Goal: Task Accomplishment & Management: Manage account settings

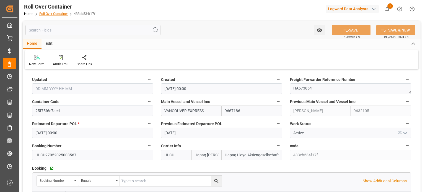
click at [53, 12] on link "Roll Over Container" at bounding box center [53, 14] width 29 height 4
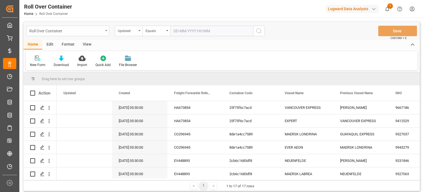
click at [87, 29] on div "Roll Over Container" at bounding box center [66, 30] width 74 height 7
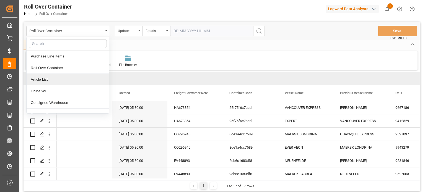
click at [54, 80] on div "Article List" at bounding box center [68, 80] width 82 height 12
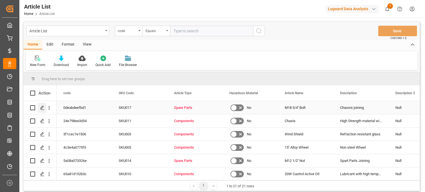
click at [42, 107] on icon "Press SPACE to select this row." at bounding box center [42, 108] width 4 height 4
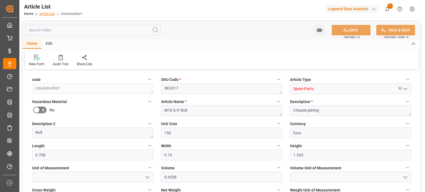
click at [45, 12] on link "Article List" at bounding box center [46, 14] width 15 height 4
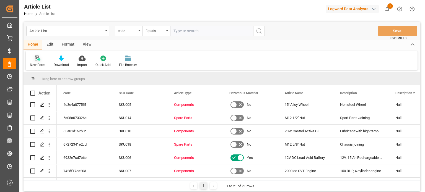
scroll to position [9, 0]
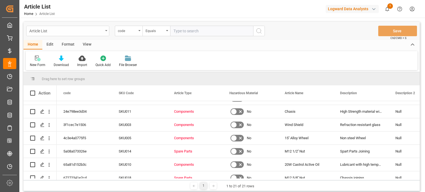
click at [74, 34] on div "Article List" at bounding box center [66, 30] width 74 height 7
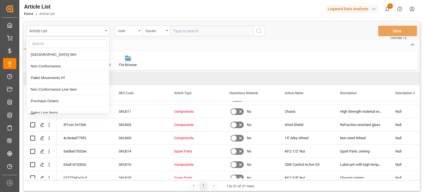
scroll to position [111, 0]
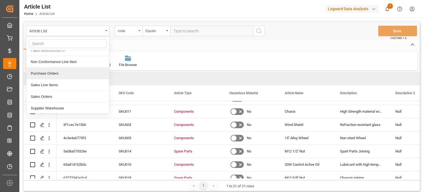
click at [55, 73] on div "Purchase Orders" at bounding box center [68, 74] width 82 height 12
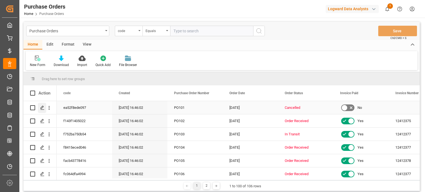
click at [41, 108] on polygon "Press SPACE to select this row." at bounding box center [42, 107] width 3 height 3
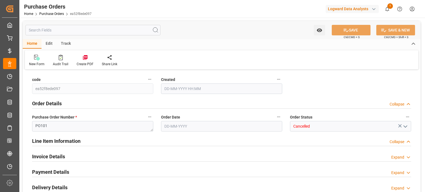
type input "29-11-2023 11:16"
type input "28-03-2023"
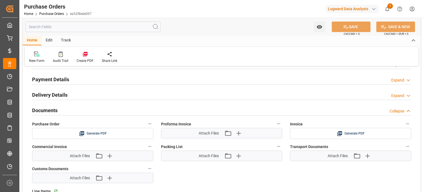
scroll to position [83, 0]
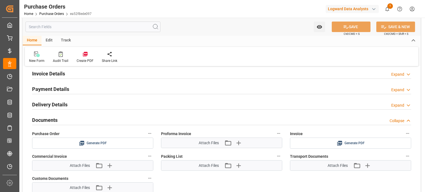
click at [394, 103] on div "Expand" at bounding box center [397, 106] width 13 height 6
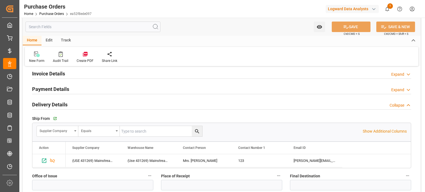
click at [399, 103] on div "Collapse" at bounding box center [397, 106] width 15 height 6
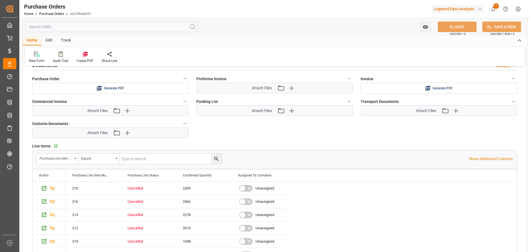
scroll to position [138, 0]
click at [293, 88] on icon "button" at bounding box center [291, 87] width 9 height 9
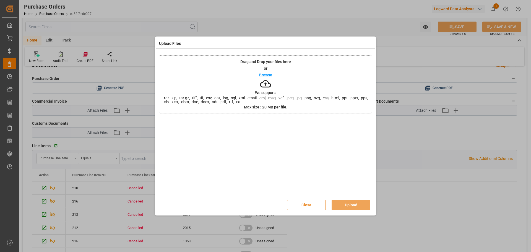
click at [304, 192] on button "Close" at bounding box center [306, 205] width 39 height 11
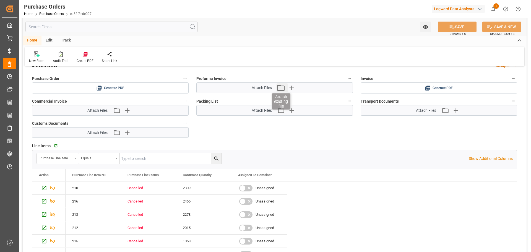
click at [280, 88] on icon "button" at bounding box center [280, 87] width 9 height 9
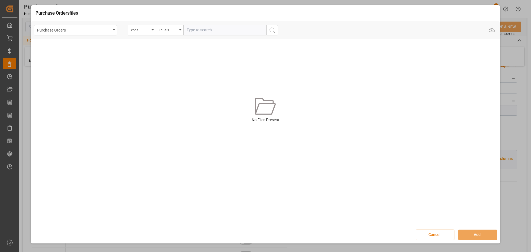
click at [425, 192] on button "Cancel" at bounding box center [435, 235] width 39 height 11
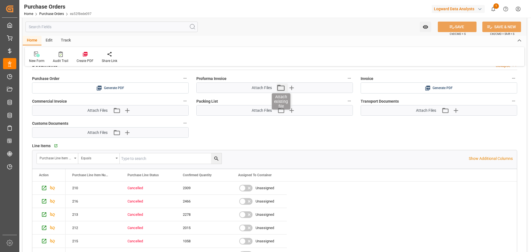
click at [283, 90] on icon "button" at bounding box center [280, 87] width 9 height 9
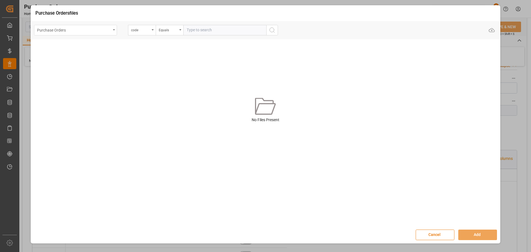
click at [109, 29] on div "Purchase Orders" at bounding box center [74, 29] width 74 height 7
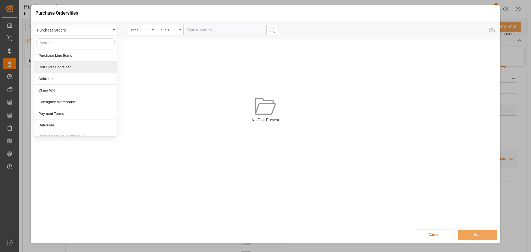
click at [66, 66] on div "Roll Over Container" at bounding box center [75, 67] width 82 height 12
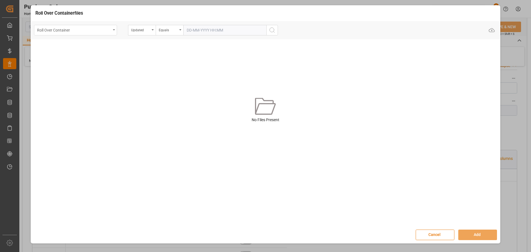
click at [108, 31] on div "Roll Over Container" at bounding box center [74, 29] width 74 height 7
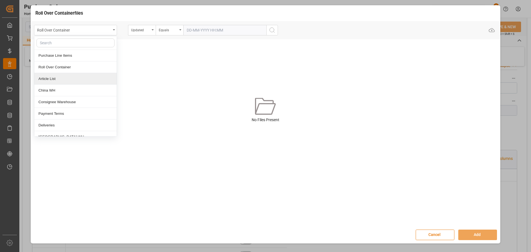
click at [72, 78] on div "Article List" at bounding box center [75, 79] width 82 height 12
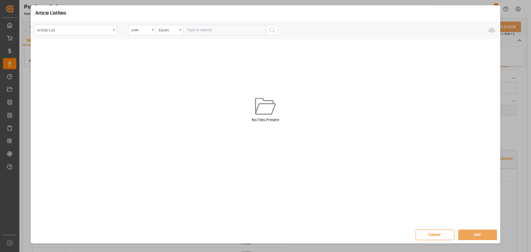
click at [96, 29] on div "Article List" at bounding box center [74, 29] width 74 height 7
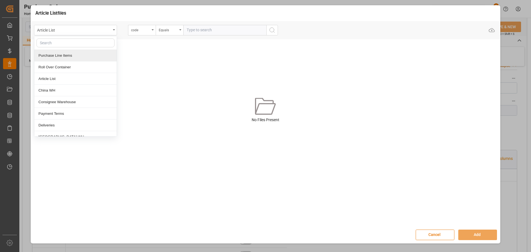
click at [78, 55] on div "Purchase Line Items" at bounding box center [75, 56] width 82 height 12
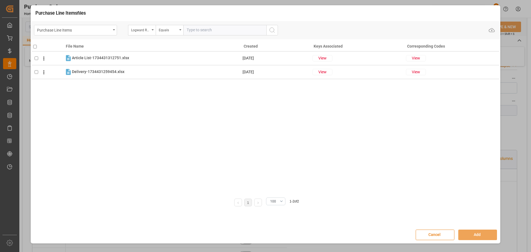
click at [425, 192] on button "Cancel" at bounding box center [435, 235] width 39 height 11
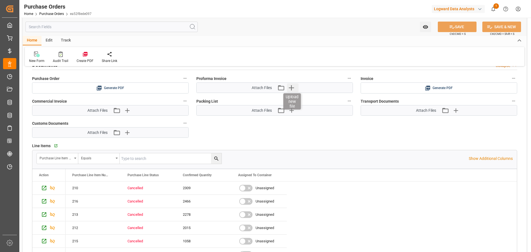
click at [292, 88] on icon "button" at bounding box center [291, 87] width 5 height 5
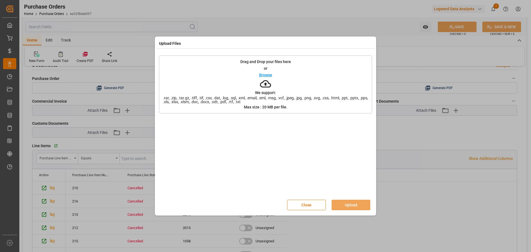
click at [268, 74] on p "Browse" at bounding box center [265, 75] width 13 height 4
click at [344, 192] on button "Upload" at bounding box center [351, 205] width 39 height 11
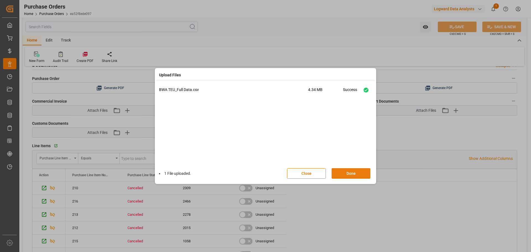
click at [349, 174] on button "Done" at bounding box center [351, 173] width 39 height 11
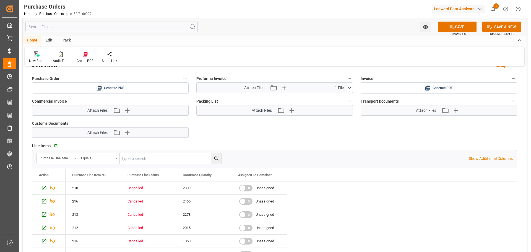
click at [350, 88] on icon at bounding box center [349, 88] width 3 height 2
click at [321, 125] on div "code ea52f8ede097 Created 29-11-2023 11:16 Order Details Collapse Purchase Orde…" at bounding box center [275, 108] width 504 height 350
click at [304, 86] on div "Attach Files Attach existing file Upload new file 1 File" at bounding box center [272, 88] width 150 height 10
click at [340, 130] on div "code ea52f8ede097 Created 29-11-2023 11:16 Order Details Collapse Purchase Orde…" at bounding box center [275, 108] width 504 height 350
click at [273, 87] on icon "button" at bounding box center [273, 87] width 9 height 9
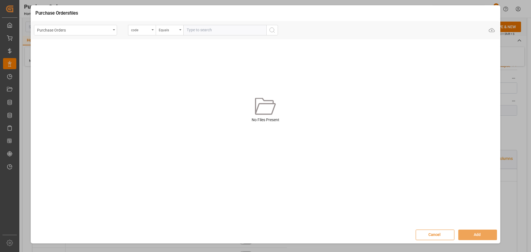
click at [425, 192] on button "Cancel" at bounding box center [435, 235] width 39 height 11
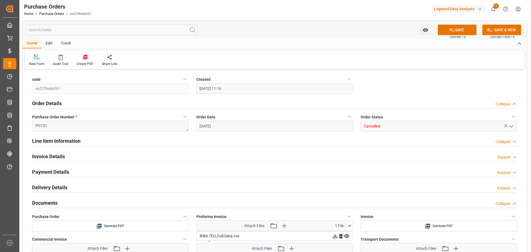
scroll to position [0, 0]
click at [45, 39] on div "Edit" at bounding box center [49, 43] width 15 height 9
click at [64, 43] on div "Track" at bounding box center [66, 43] width 18 height 9
click at [32, 43] on div "Home" at bounding box center [32, 43] width 19 height 9
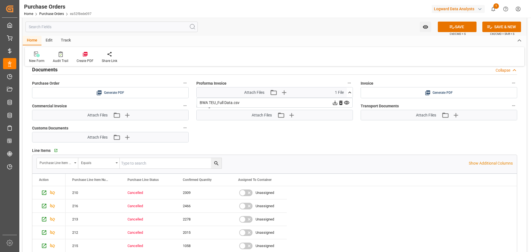
scroll to position [138, 0]
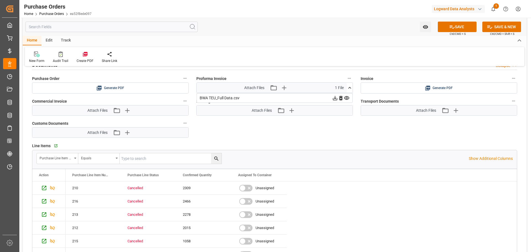
click at [307, 88] on div "Attach Files Attach existing file Upload new file 1 File" at bounding box center [272, 88] width 150 height 10
click at [348, 89] on icon at bounding box center [350, 88] width 6 height 6
click at [273, 89] on icon "button" at bounding box center [273, 87] width 9 height 9
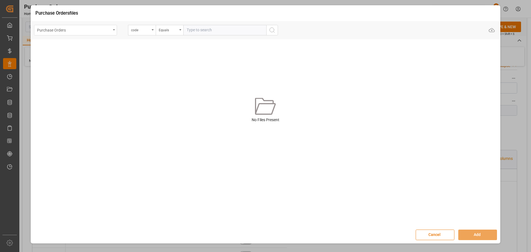
click at [109, 31] on div "Purchase Orders" at bounding box center [74, 29] width 74 height 7
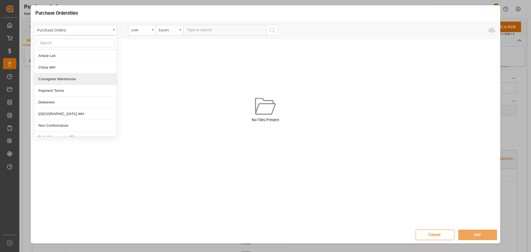
scroll to position [0, 0]
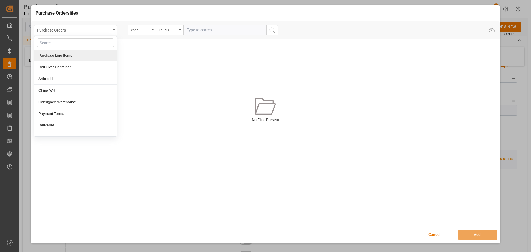
click at [102, 29] on div "Purchase Orders" at bounding box center [74, 29] width 74 height 7
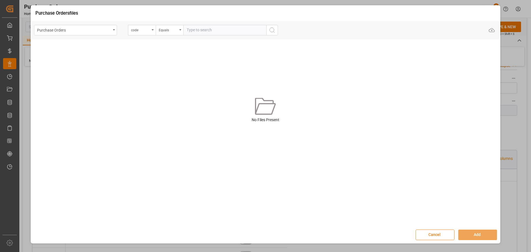
click at [425, 192] on button "Cancel" at bounding box center [435, 235] width 39 height 11
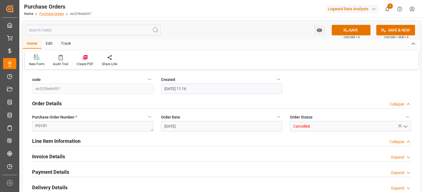
click at [55, 15] on link "Purchase Orders" at bounding box center [51, 14] width 25 height 4
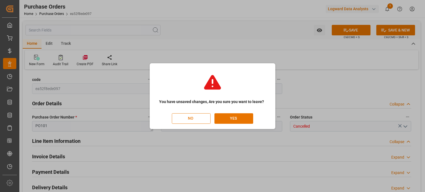
click at [194, 119] on button "NO" at bounding box center [191, 118] width 39 height 11
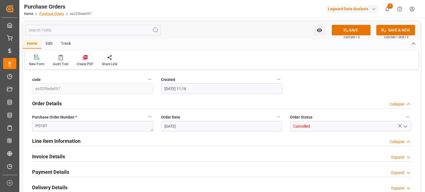
click at [51, 14] on link "Purchase Orders" at bounding box center [51, 14] width 25 height 4
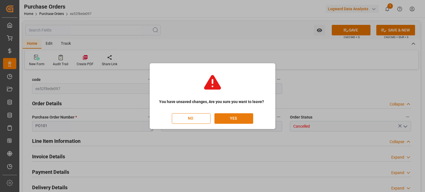
click at [226, 119] on button "YES" at bounding box center [233, 118] width 39 height 11
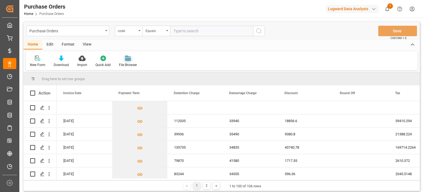
click at [126, 59] on icon at bounding box center [128, 59] width 6 height 3
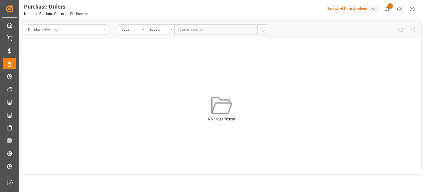
click at [224, 113] on icon at bounding box center [221, 105] width 20 height 17
click at [51, 12] on link "Purchase Orders" at bounding box center [51, 14] width 25 height 4
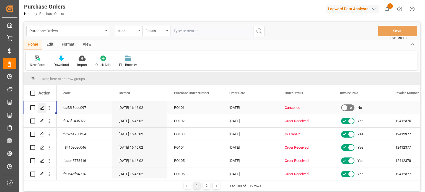
click at [43, 108] on icon "Press SPACE to select this row." at bounding box center [42, 108] width 4 height 4
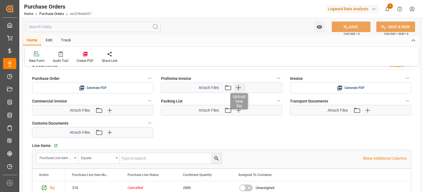
click at [239, 87] on icon "button" at bounding box center [238, 87] width 5 height 5
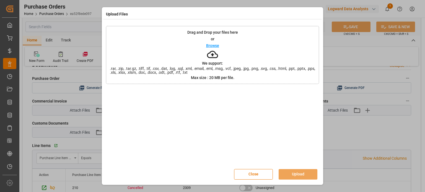
click at [216, 46] on p "Browse" at bounding box center [212, 46] width 13 height 4
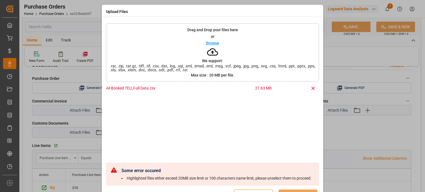
scroll to position [18, 0]
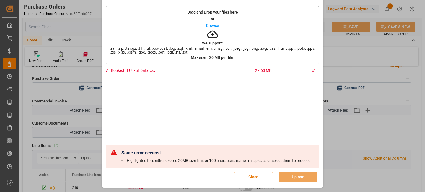
click at [257, 178] on button "Close" at bounding box center [253, 177] width 39 height 11
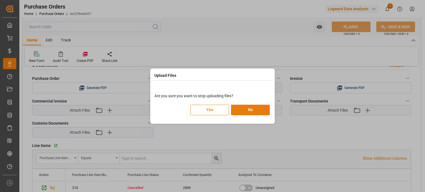
click at [247, 109] on button "No" at bounding box center [250, 110] width 39 height 11
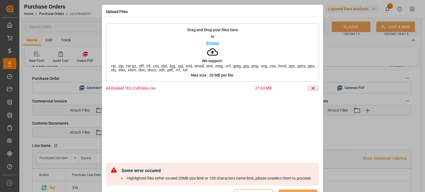
click at [310, 88] on icon at bounding box center [313, 89] width 6 height 6
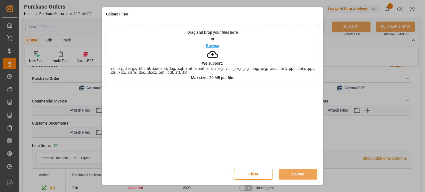
click at [217, 45] on p "Browse" at bounding box center [212, 46] width 13 height 4
click at [299, 174] on button "Upload" at bounding box center [298, 174] width 39 height 11
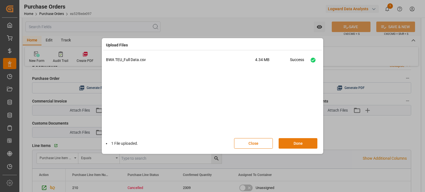
click at [293, 144] on button "Done" at bounding box center [298, 143] width 39 height 11
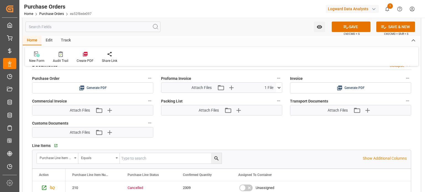
click at [281, 86] on icon at bounding box center [279, 88] width 6 height 6
click at [280, 87] on icon at bounding box center [279, 88] width 6 height 6
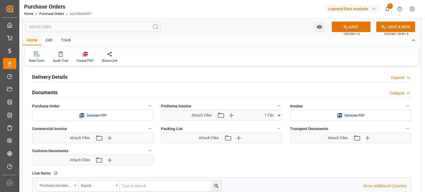
scroll to position [138, 0]
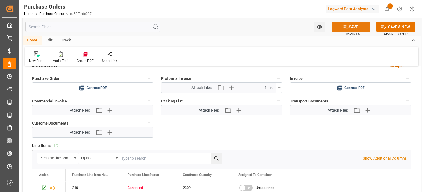
click at [352, 25] on button "SAVE" at bounding box center [351, 27] width 39 height 11
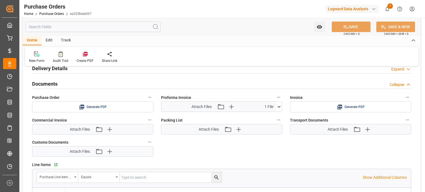
scroll to position [111, 0]
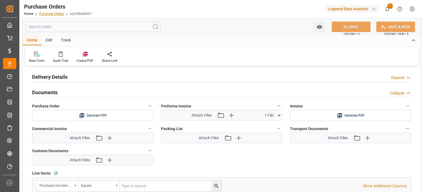
click at [55, 14] on link "Purchase Orders" at bounding box center [51, 14] width 25 height 4
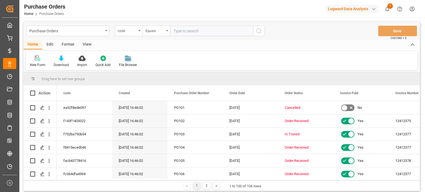
click at [127, 61] on icon at bounding box center [128, 59] width 6 height 3
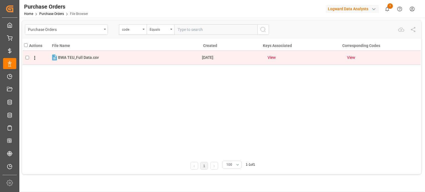
click at [36, 59] on icon at bounding box center [35, 58] width 6 height 6
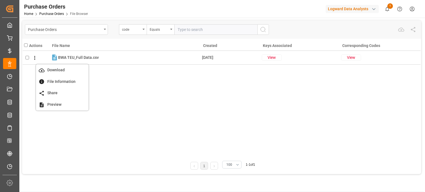
click at [193, 110] on div "Actions File Name Created Keys Associated Corresponding Codes Download File Inf…" at bounding box center [222, 96] width 398 height 115
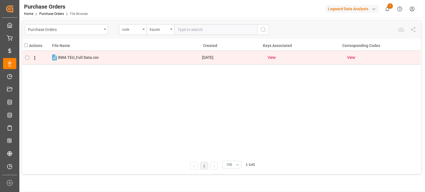
click at [35, 57] on icon at bounding box center [35, 58] width 6 height 6
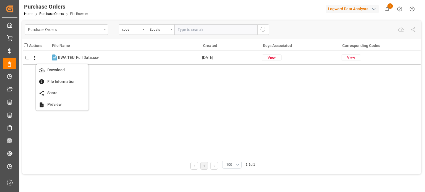
click at [179, 102] on div "Actions File Name Created Keys Associated Corresponding Codes Download File Inf…" at bounding box center [222, 96] width 398 height 115
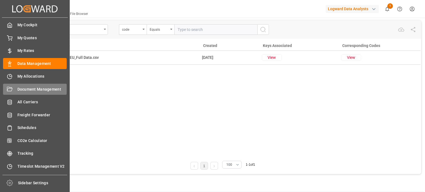
click at [21, 89] on span "Document Management" at bounding box center [42, 90] width 50 height 6
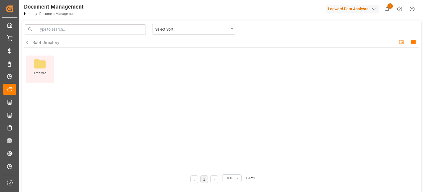
click at [41, 65] on icon at bounding box center [40, 63] width 12 height 9
click at [41, 69] on icon at bounding box center [40, 64] width 14 height 14
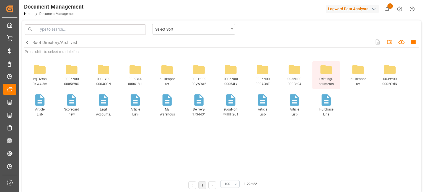
click at [325, 73] on icon at bounding box center [326, 69] width 12 height 9
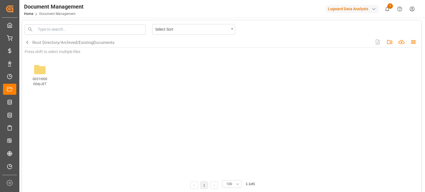
click at [50, 14] on span "Document Management" at bounding box center [57, 14] width 36 height 4
click at [29, 14] on link "Home" at bounding box center [28, 14] width 9 height 4
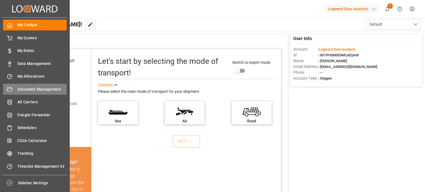
click at [32, 91] on span "Document Management" at bounding box center [42, 90] width 50 height 6
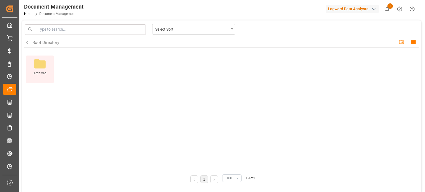
click at [41, 67] on icon at bounding box center [40, 63] width 12 height 9
click at [42, 66] on icon at bounding box center [40, 63] width 12 height 9
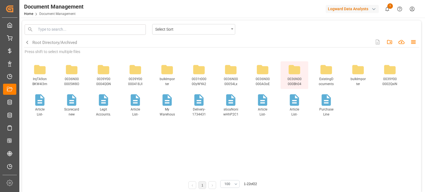
click at [295, 76] on icon at bounding box center [295, 70] width 14 height 14
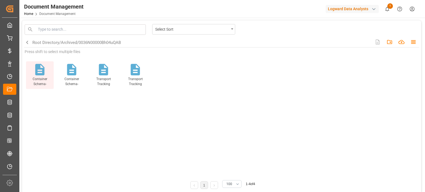
click at [43, 73] on icon at bounding box center [39, 70] width 9 height 12
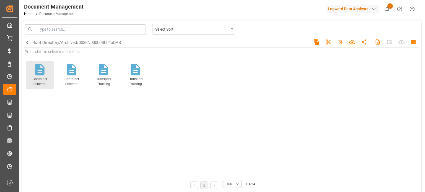
click at [43, 73] on icon at bounding box center [39, 70] width 9 height 12
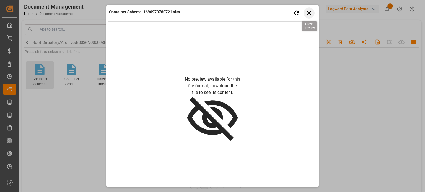
click at [311, 12] on icon "button" at bounding box center [309, 12] width 7 height 7
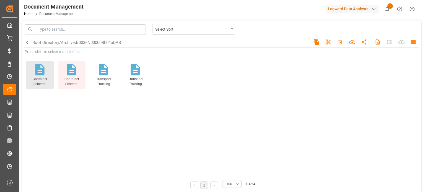
click at [74, 69] on icon at bounding box center [71, 70] width 9 height 12
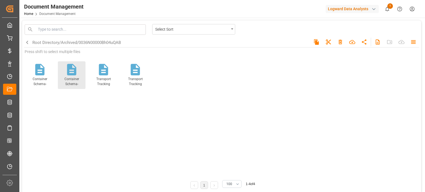
click at [74, 69] on icon at bounding box center [71, 70] width 9 height 12
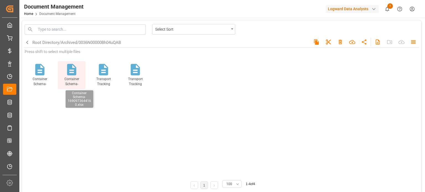
click at [69, 77] on span "Container Schema-1690973644160.xlsx" at bounding box center [71, 82] width 15 height 10
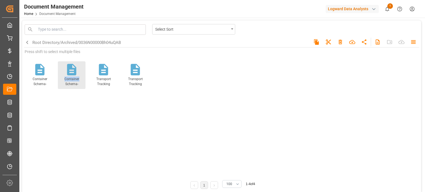
click at [69, 77] on span "Container Schema-1690973644160.xlsx" at bounding box center [71, 82] width 15 height 10
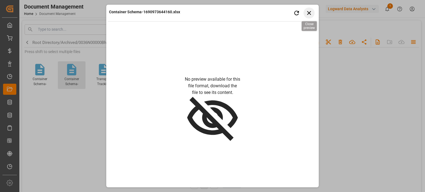
click at [310, 15] on icon "button" at bounding box center [309, 12] width 7 height 7
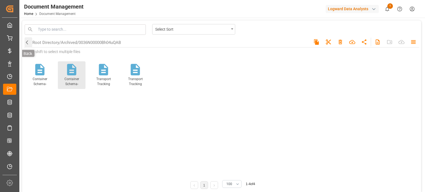
click at [27, 42] on icon "button" at bounding box center [27, 43] width 2 height 4
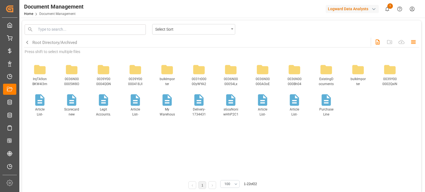
click at [33, 16] on span "Home" at bounding box center [31, 14] width 15 height 4
click at [29, 15] on link "Home" at bounding box center [28, 14] width 9 height 4
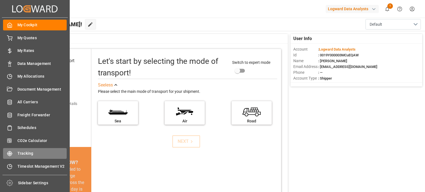
click at [44, 150] on div "Tracking Tracking" at bounding box center [35, 153] width 64 height 11
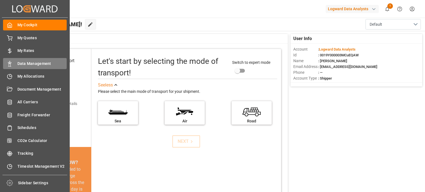
click at [32, 64] on span "Data Management" at bounding box center [42, 64] width 50 height 6
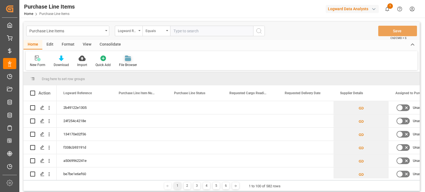
click at [128, 59] on icon at bounding box center [128, 59] width 6 height 3
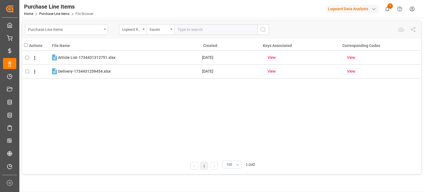
click at [95, 29] on div "Purchase Line Items" at bounding box center [65, 29] width 74 height 7
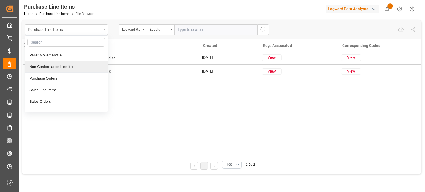
scroll to position [111, 0]
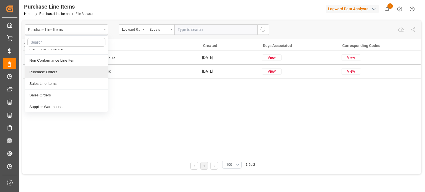
click at [55, 72] on div "Purchase Orders" at bounding box center [66, 72] width 82 height 12
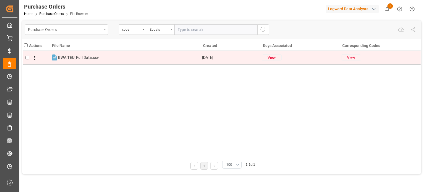
click at [85, 60] on div "BWA TEU_Full Data.csv BWA TEU_Full Data.csv" at bounding box center [78, 58] width 41 height 6
checkbox input "true"
click at [34, 60] on icon at bounding box center [35, 58] width 6 height 6
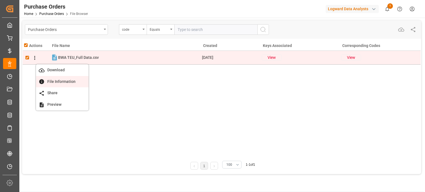
click at [53, 80] on span "File Information" at bounding box center [62, 81] width 34 height 4
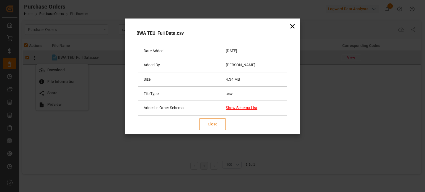
click at [211, 123] on button "Close" at bounding box center [212, 124] width 27 height 12
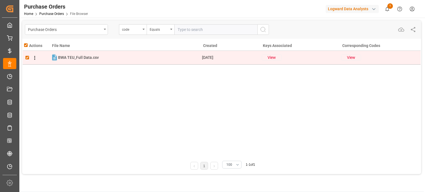
click at [26, 57] on input "checkbox" at bounding box center [27, 58] width 4 height 4
checkbox input "false"
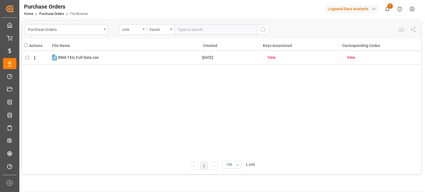
click at [56, 11] on div "Home Purchase Orders File Browser" at bounding box center [56, 14] width 64 height 6
click at [58, 13] on link "Purchase Orders" at bounding box center [51, 14] width 25 height 4
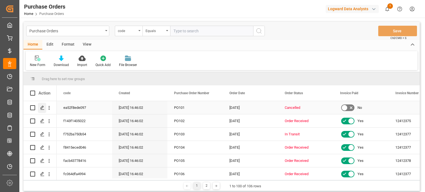
click at [42, 110] on line "Press SPACE to select this row." at bounding box center [42, 110] width 3 height 0
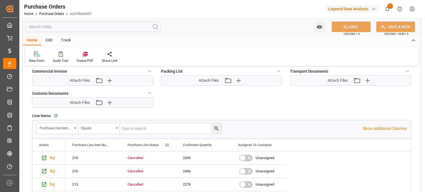
scroll to position [166, 0]
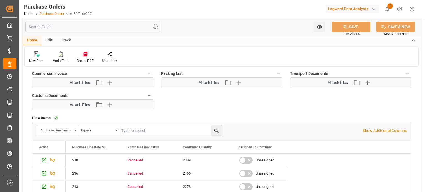
click at [51, 12] on link "Purchase Orders" at bounding box center [51, 14] width 25 height 4
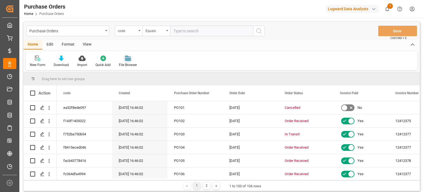
click at [125, 61] on icon at bounding box center [128, 59] width 6 height 3
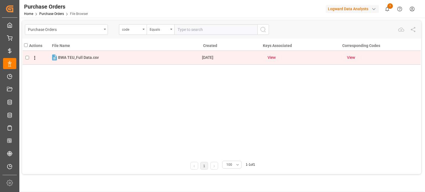
click at [354, 59] on button "View" at bounding box center [351, 58] width 20 height 6
click at [353, 57] on span "ea52f8ede097" at bounding box center [353, 58] width 24 height 7
checkbox input "true"
click at [270, 58] on button "View" at bounding box center [272, 58] width 20 height 6
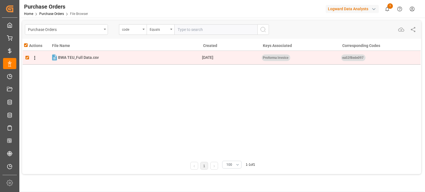
click at [29, 57] on span at bounding box center [33, 57] width 9 height 7
checkbox input "false"
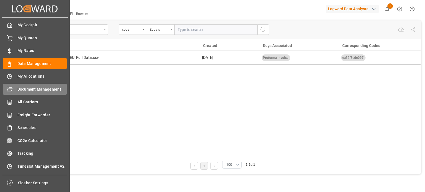
click at [37, 90] on span "Document Management" at bounding box center [42, 90] width 50 height 6
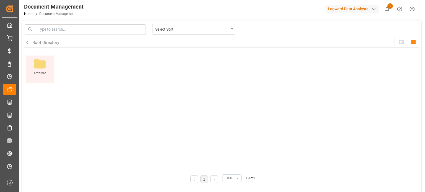
click at [42, 65] on icon at bounding box center [40, 63] width 12 height 9
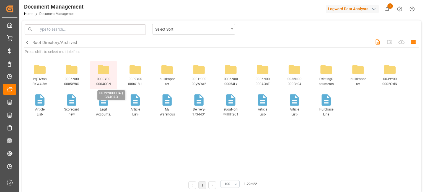
click at [106, 80] on span "0039Y000004QGN4QAO" at bounding box center [103, 82] width 15 height 10
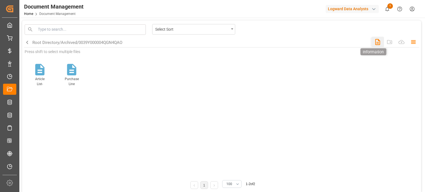
click at [379, 45] on icon "button" at bounding box center [377, 42] width 5 height 6
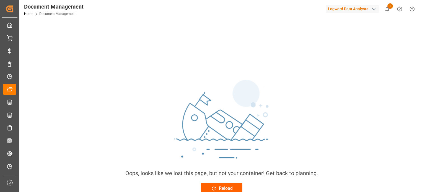
click at [217, 188] on div "Reload" at bounding box center [222, 188] width 22 height 7
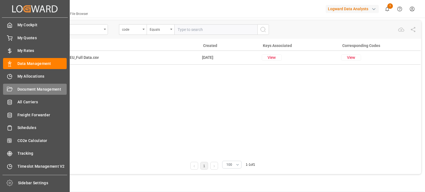
click at [37, 91] on span "Document Management" at bounding box center [42, 90] width 50 height 6
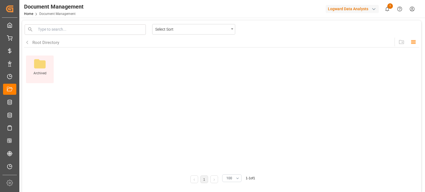
click at [42, 68] on icon at bounding box center [40, 63] width 12 height 9
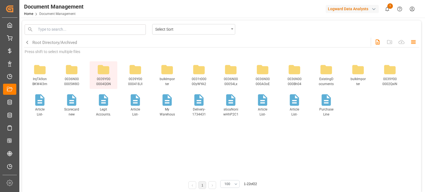
click at [103, 72] on icon at bounding box center [104, 69] width 12 height 9
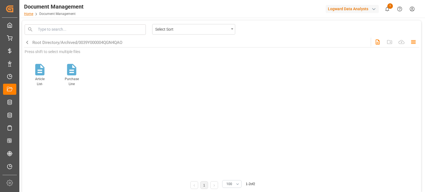
click at [29, 14] on link "Home" at bounding box center [28, 14] width 9 height 4
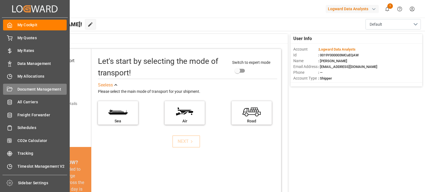
click at [33, 89] on span "Document Management" at bounding box center [42, 90] width 50 height 6
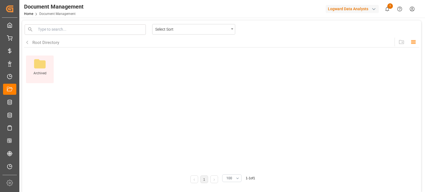
click at [36, 64] on icon at bounding box center [40, 63] width 12 height 9
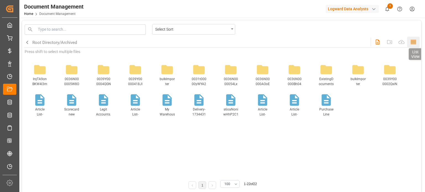
click at [413, 41] on icon "button" at bounding box center [413, 41] width 7 height 7
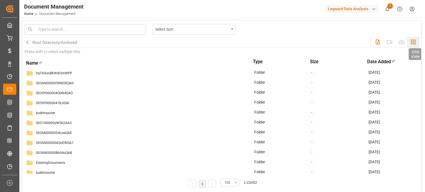
click at [415, 41] on icon "button" at bounding box center [413, 41] width 7 height 7
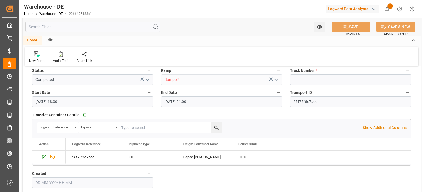
scroll to position [55, 0]
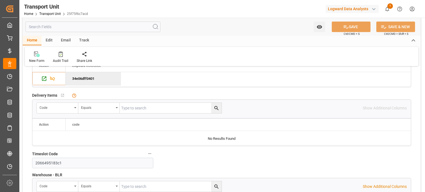
scroll to position [581, 0]
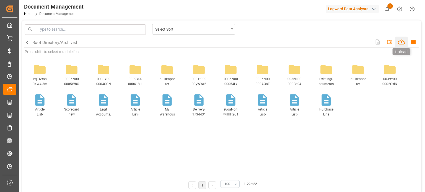
click at [403, 42] on icon "button" at bounding box center [401, 42] width 7 height 5
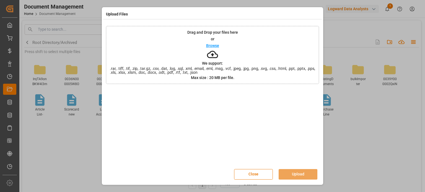
click at [213, 46] on p "Browse" at bounding box center [212, 46] width 13 height 4
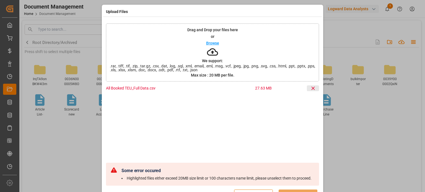
click at [312, 87] on icon at bounding box center [313, 89] width 6 height 6
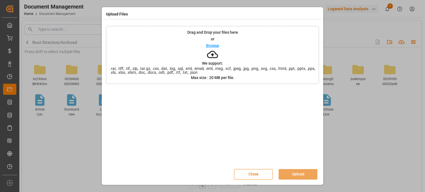
click at [210, 45] on p "Browse" at bounding box center [212, 46] width 13 height 4
click at [294, 172] on button "Upload" at bounding box center [298, 174] width 39 height 11
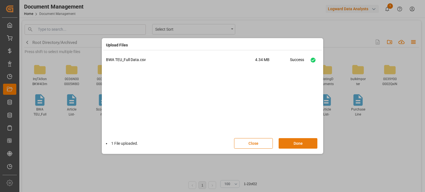
click at [290, 146] on button "Done" at bounding box center [298, 143] width 39 height 11
